Goal: Information Seeking & Learning: Learn about a topic

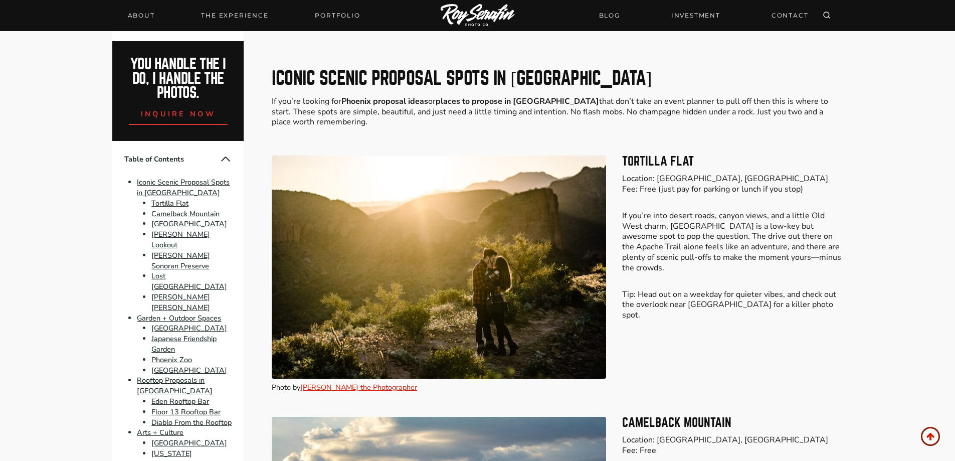
scroll to position [602, 0]
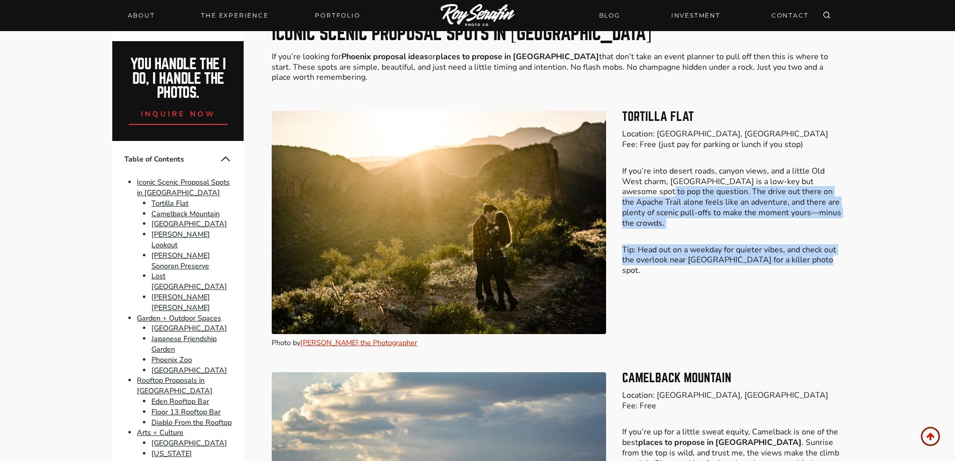
drag, startPoint x: 823, startPoint y: 259, endPoint x: 620, endPoint y: 196, distance: 212.6
click at [620, 196] on div "Photo by [PERSON_NAME] the Photographer Tortilla Flat Location: [GEOGRAPHIC_DAT…" at bounding box center [557, 229] width 570 height 261
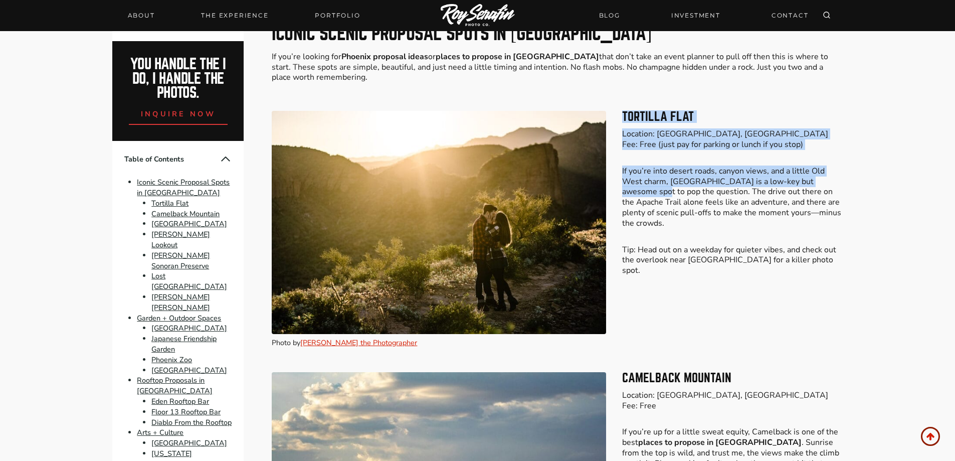
drag, startPoint x: 624, startPoint y: 111, endPoint x: 839, endPoint y: 183, distance: 227.2
click at [839, 183] on div "Tortilla Flat Location: [GEOGRAPHIC_DATA], [GEOGRAPHIC_DATA] Fee: Free (just pa…" at bounding box center [732, 193] width 220 height 165
click at [839, 183] on p "If you’re into desert roads, canyon views, and a little Old West charm, [GEOGRA…" at bounding box center [732, 197] width 220 height 63
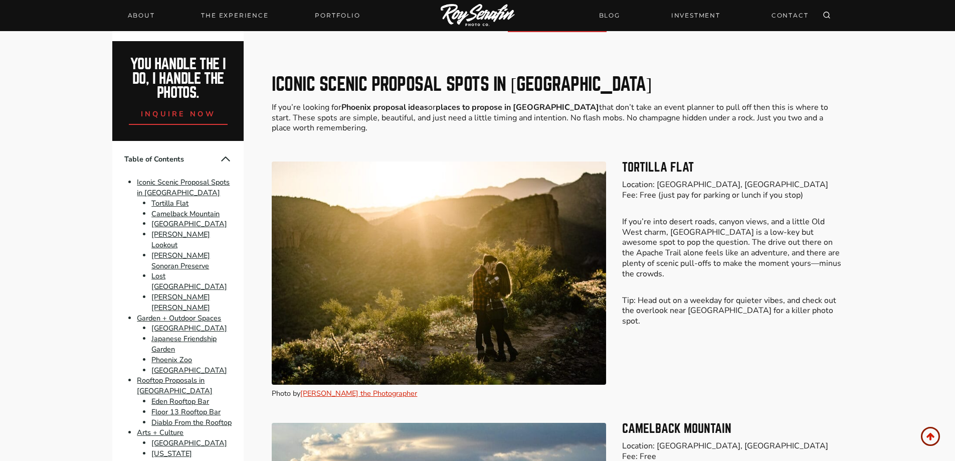
scroll to position [551, 0]
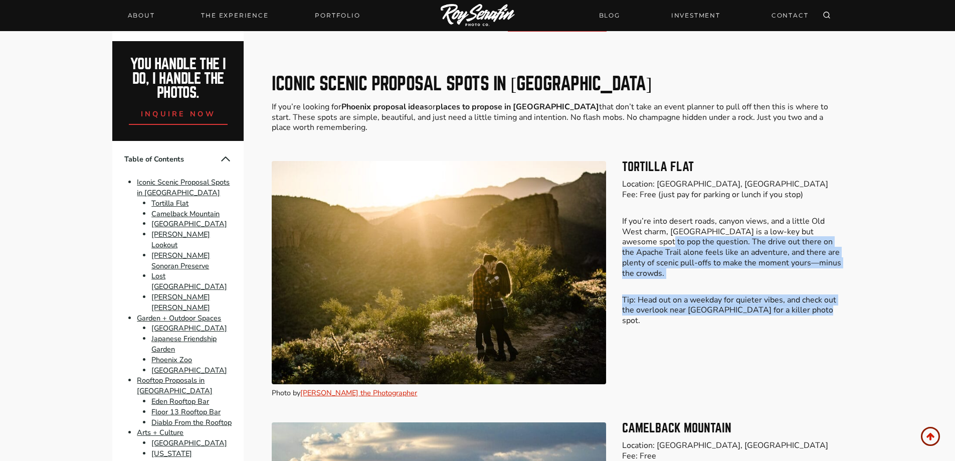
drag, startPoint x: 818, startPoint y: 306, endPoint x: 624, endPoint y: 243, distance: 204.5
click at [624, 243] on div "Tortilla Flat Location: [GEOGRAPHIC_DATA], [GEOGRAPHIC_DATA] Fee: Free (just pa…" at bounding box center [732, 279] width 220 height 237
click at [624, 243] on p "If you’re into desert roads, canyon views, and a little Old West charm, [GEOGRA…" at bounding box center [732, 247] width 220 height 63
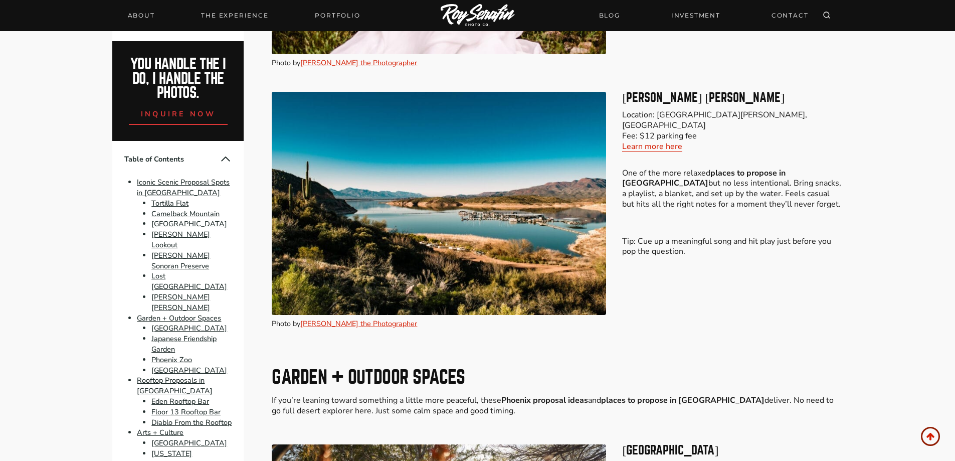
scroll to position [2757, 0]
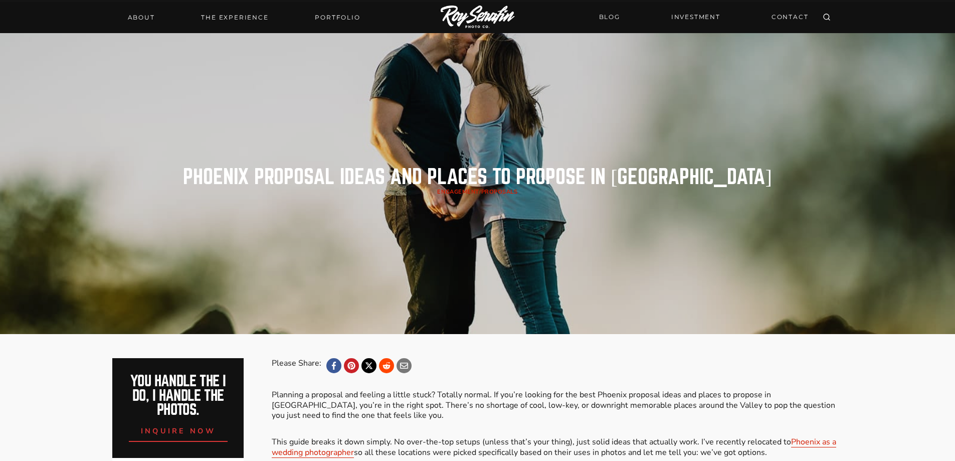
scroll to position [0, 0]
